Goal: Information Seeking & Learning: Learn about a topic

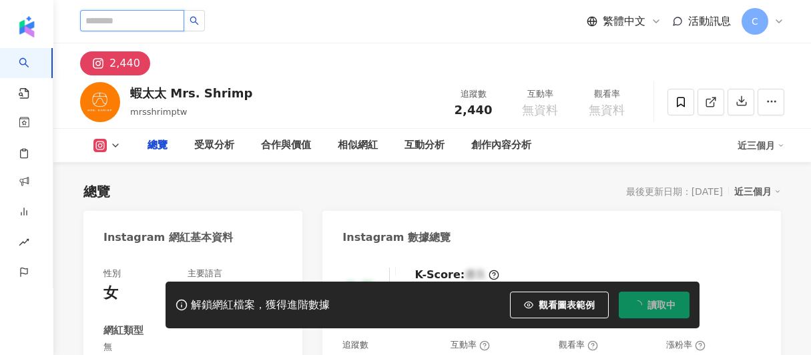
click at [129, 21] on input "search" at bounding box center [132, 20] width 104 height 21
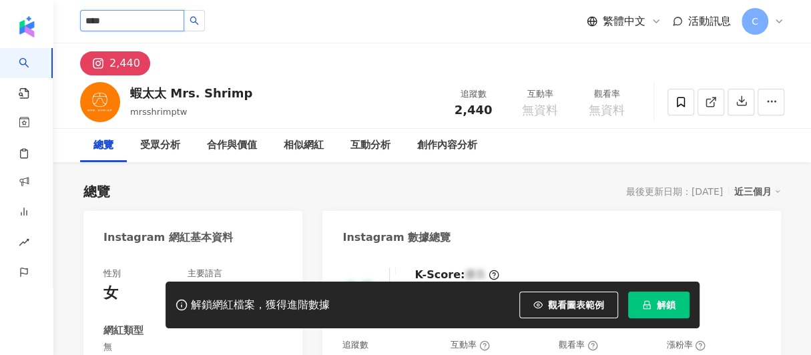
type input "***"
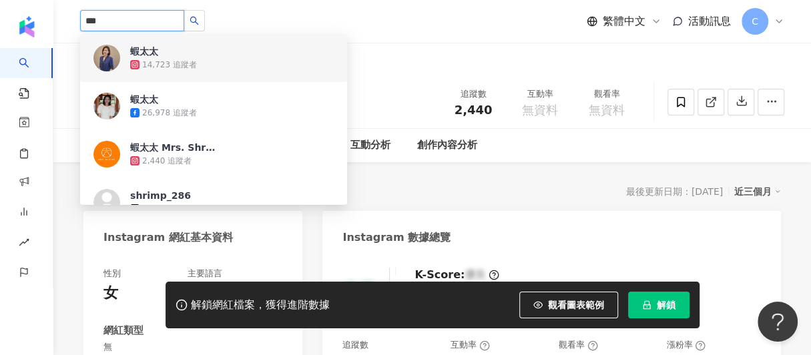
click at [142, 59] on div "14,723 追蹤者" at bounding box center [169, 64] width 55 height 11
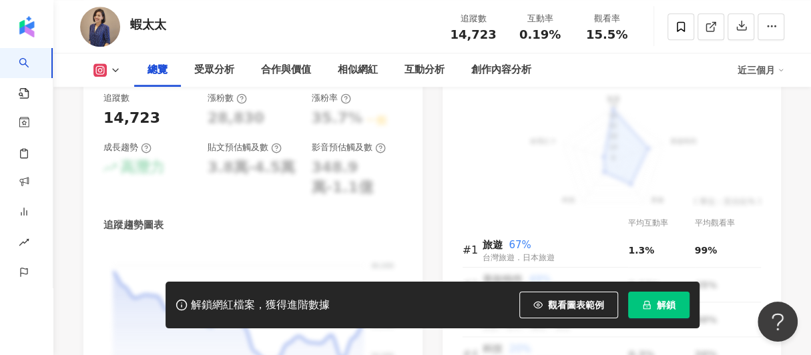
scroll to position [801, 0]
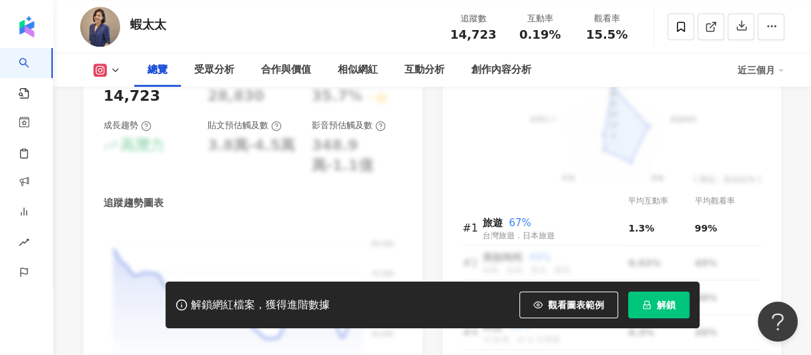
click at [665, 309] on span "解鎖" at bounding box center [666, 305] width 19 height 11
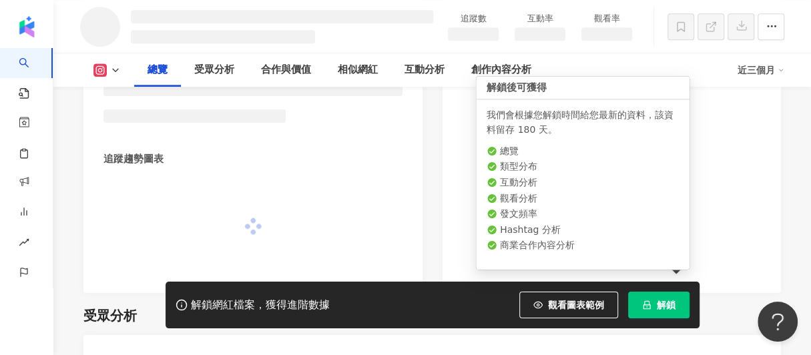
scroll to position [783, 0]
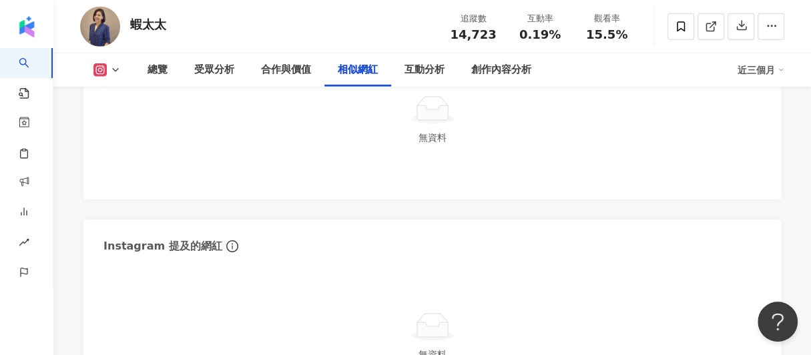
scroll to position [2002, 0]
